Goal: Communication & Community: Answer question/provide support

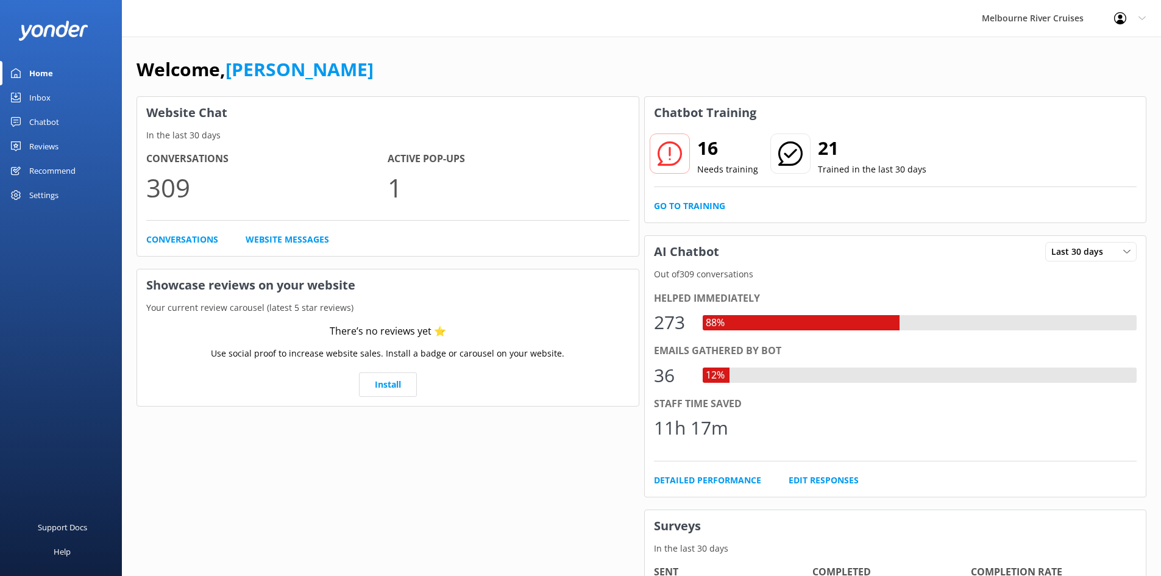
click at [42, 97] on div "Inbox" at bounding box center [39, 97] width 21 height 24
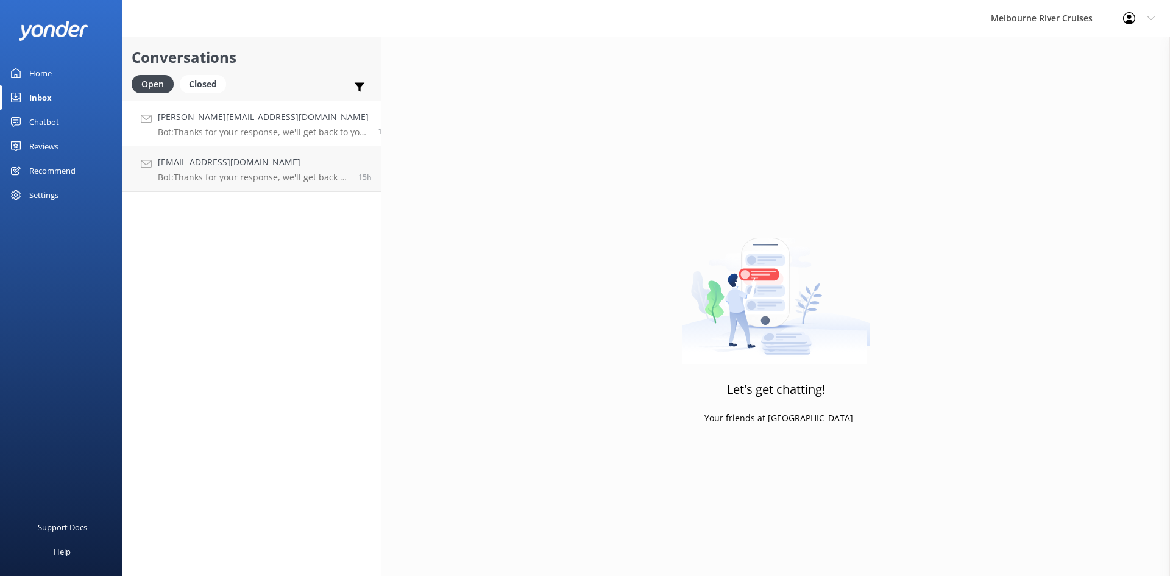
click at [213, 107] on link "[PERSON_NAME][EMAIL_ADDRESS][DOMAIN_NAME] Bot: Thanks for your response, we'll …" at bounding box center [251, 124] width 258 height 46
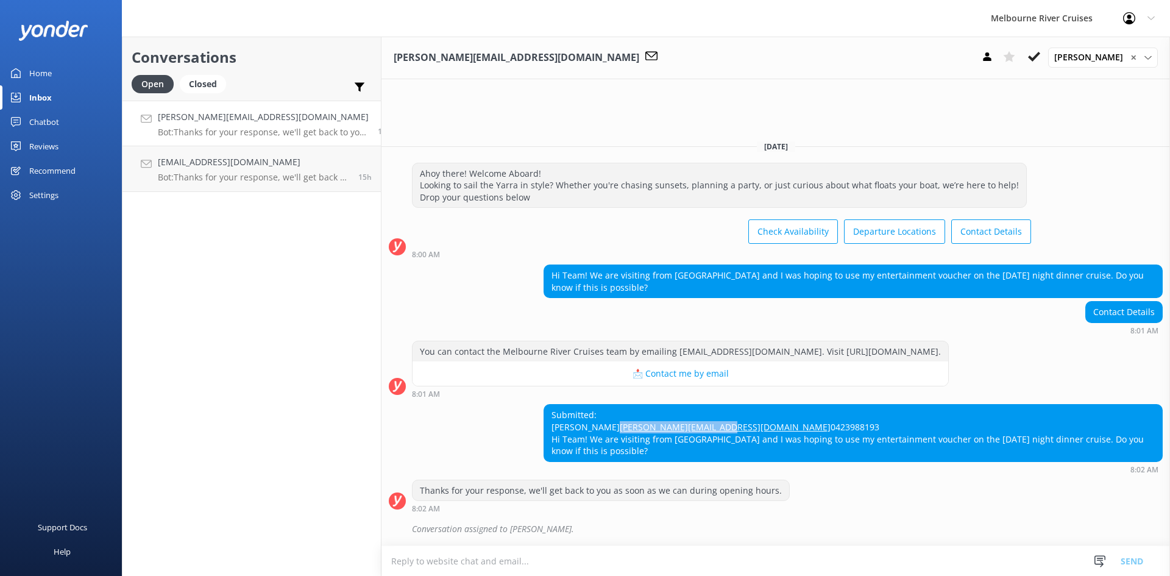
drag, startPoint x: 666, startPoint y: 405, endPoint x: 537, endPoint y: 404, distance: 129.2
click at [544, 405] on div "Submitted: [PERSON_NAME] [PERSON_NAME][EMAIL_ADDRESS][DOMAIN_NAME] 0423988193 H…" at bounding box center [853, 433] width 618 height 56
copy link "[PERSON_NAME][EMAIL_ADDRESS][DOMAIN_NAME]"
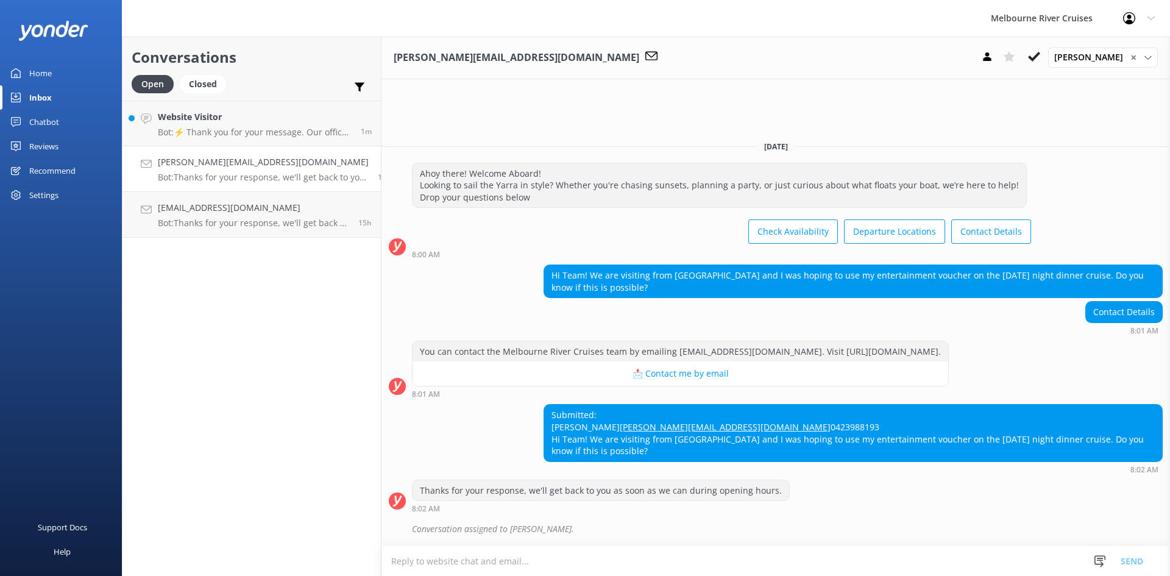
click at [480, 559] on textarea at bounding box center [775, 561] width 788 height 30
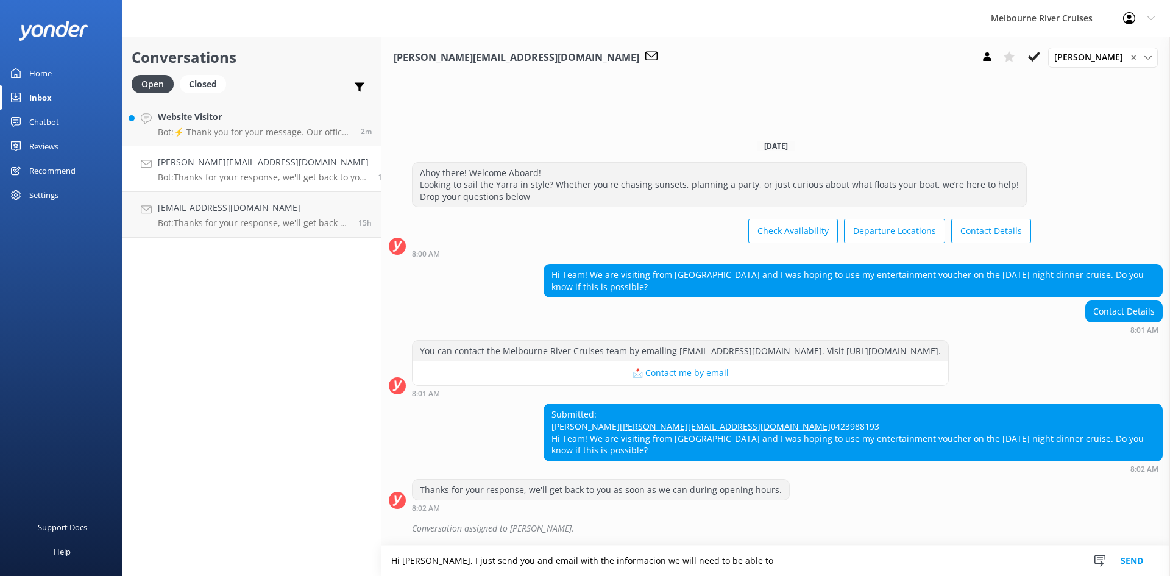
click at [819, 557] on textarea "Hi [PERSON_NAME], I just send you and email with the informacion we will need t…" at bounding box center [775, 560] width 788 height 30
click at [470, 559] on textarea "Hi [PERSON_NAME], I just send you and email with the informacion we will need t…" at bounding box center [775, 560] width 788 height 30
click at [595, 562] on textarea "Hi [PERSON_NAME], I just sent to you and email with the informacion we will nee…" at bounding box center [775, 560] width 788 height 30
drag, startPoint x: 832, startPoint y: 558, endPoint x: 355, endPoint y: 547, distance: 476.6
click at [355, 547] on div "Conversations Open Closed Important Assigned to me Unassigned Website Visitor B…" at bounding box center [646, 306] width 1048 height 539
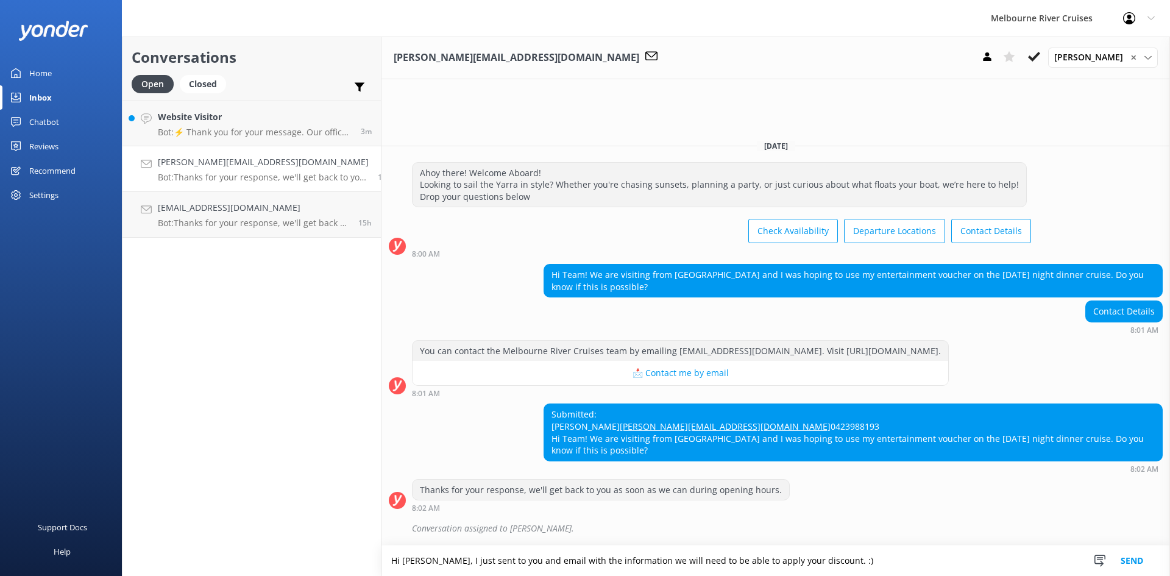
paste textarea "I just sent you an email with the information we’ll need in order to apply your…"
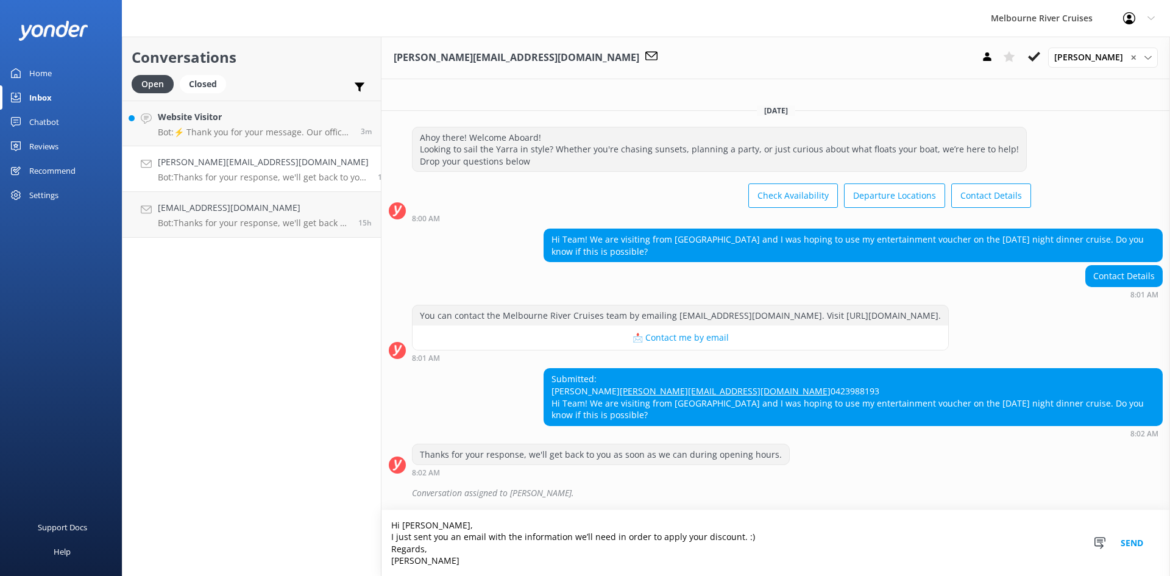
scroll to position [20, 0]
type textarea "Hi [PERSON_NAME], I just sent you an email with the information we’ll need in o…"
click at [1122, 540] on button "Send" at bounding box center [1132, 543] width 46 height 66
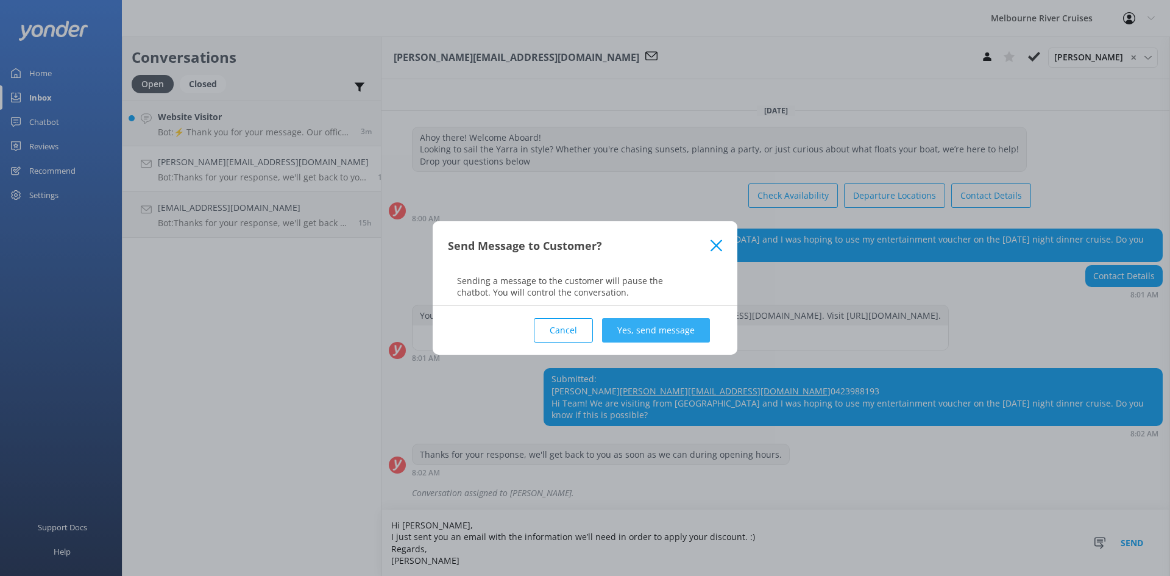
click at [670, 327] on button "Yes, send message" at bounding box center [656, 330] width 108 height 24
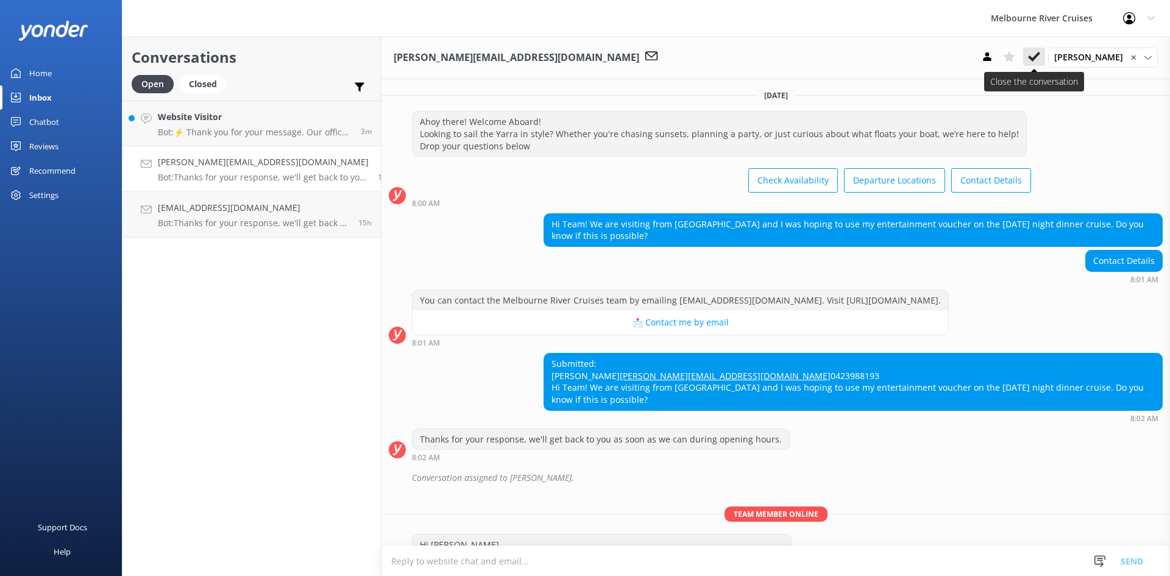
scroll to position [99, 0]
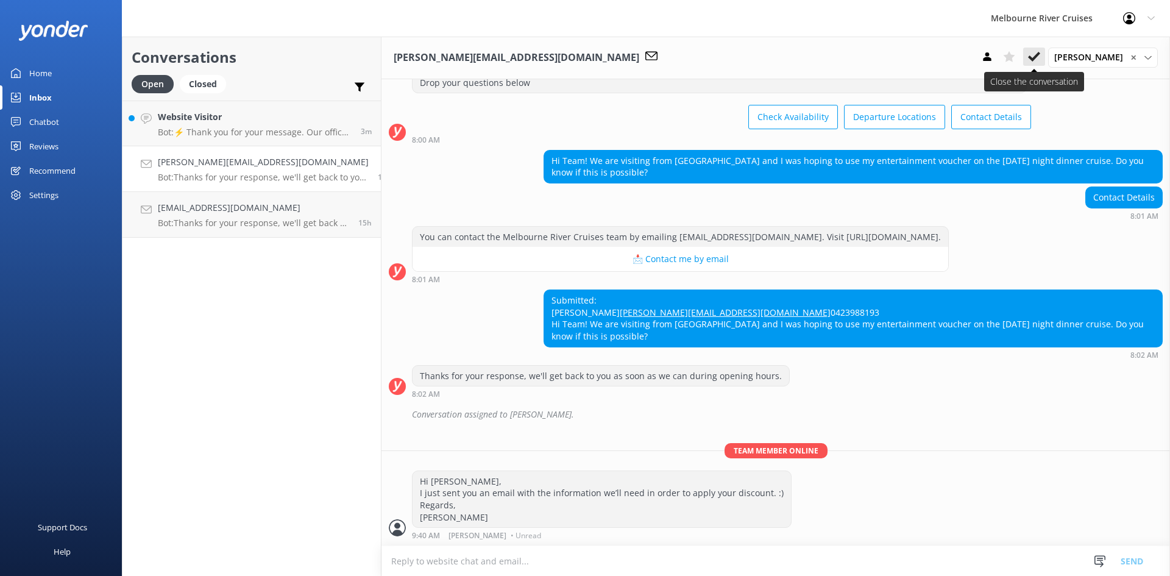
click at [1045, 58] on button at bounding box center [1034, 57] width 22 height 18
